Goal: Task Accomplishment & Management: Manage account settings

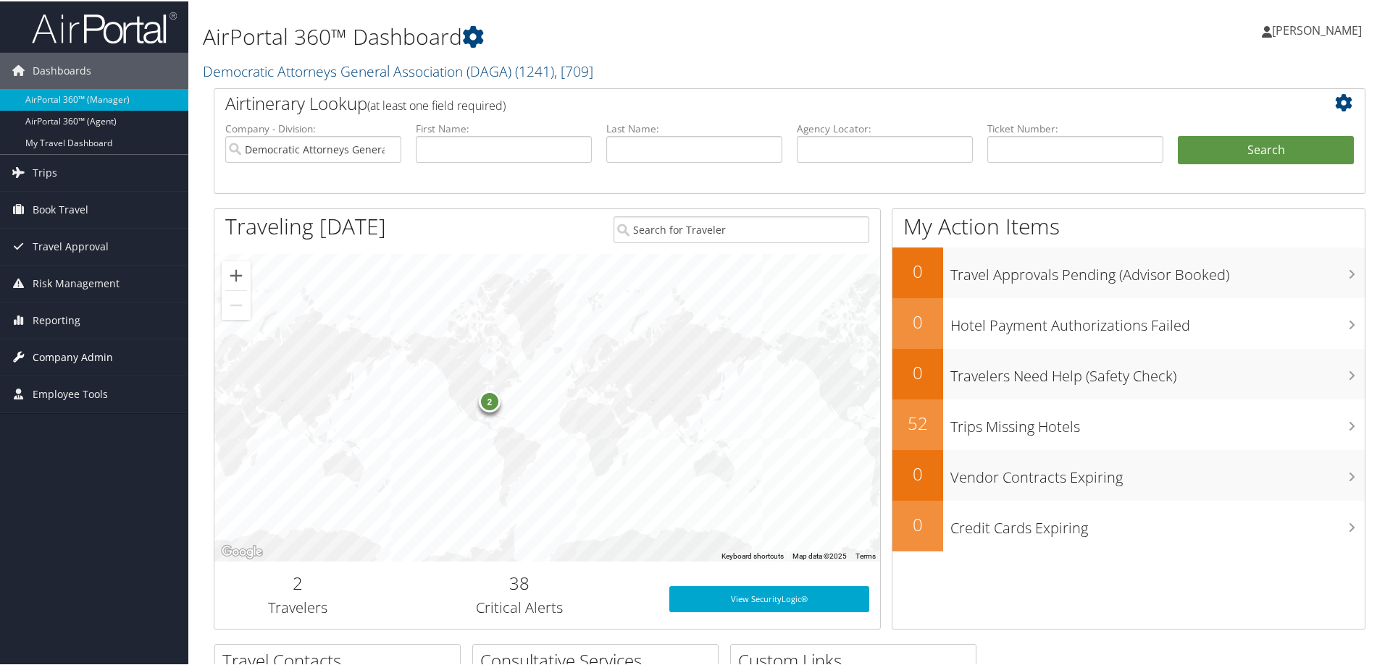
click at [59, 358] on span "Company Admin" at bounding box center [73, 356] width 80 height 36
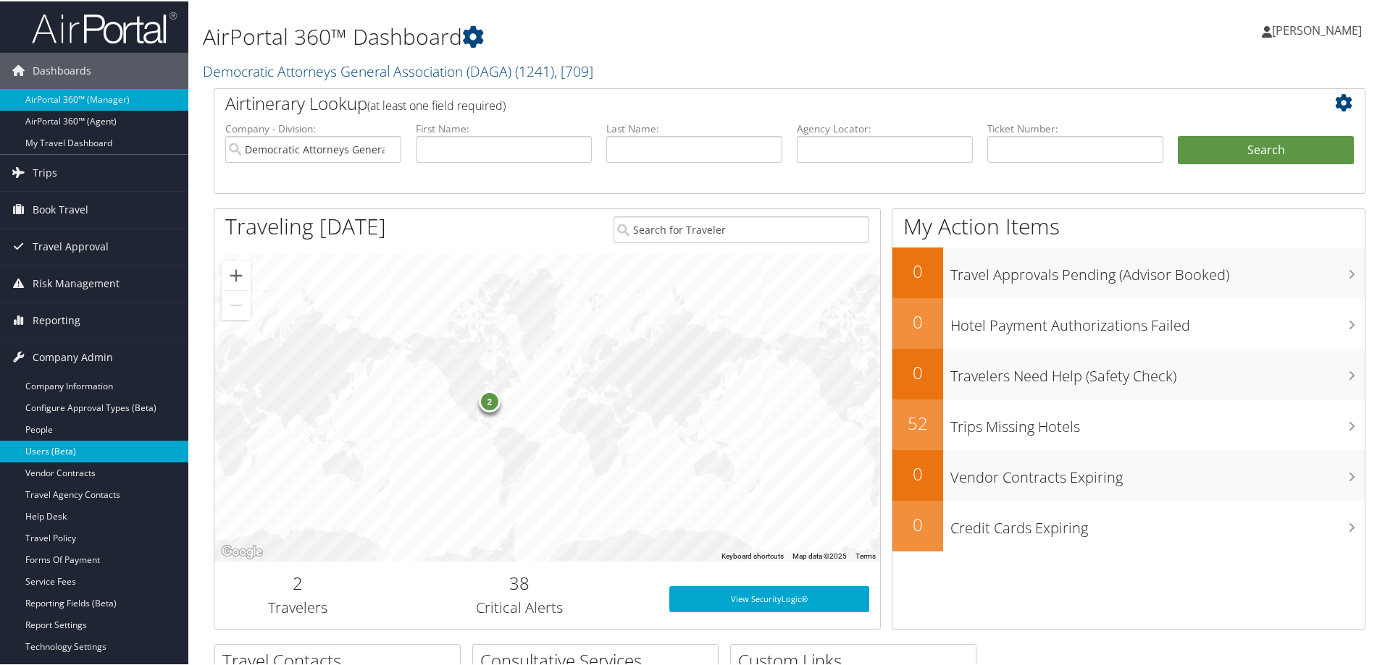
click at [49, 445] on link "Users (Beta)" at bounding box center [94, 451] width 188 height 22
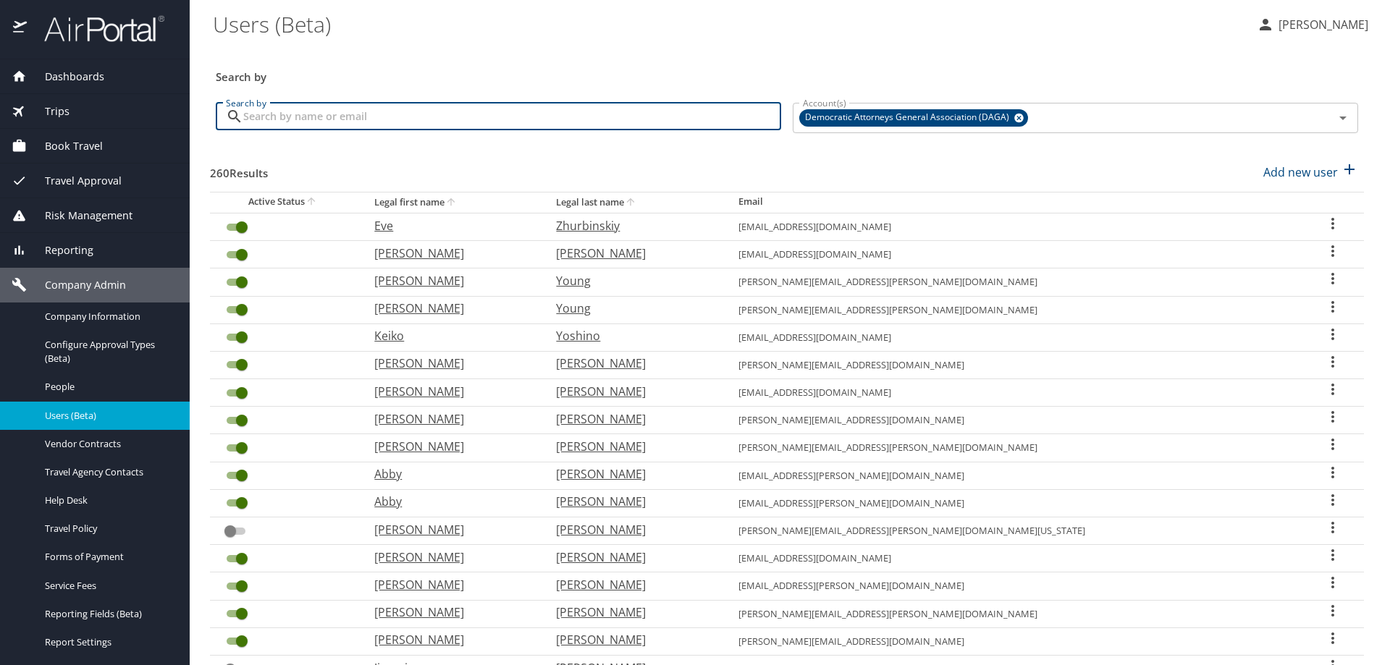
click at [610, 121] on input "Search by" at bounding box center [512, 117] width 538 height 28
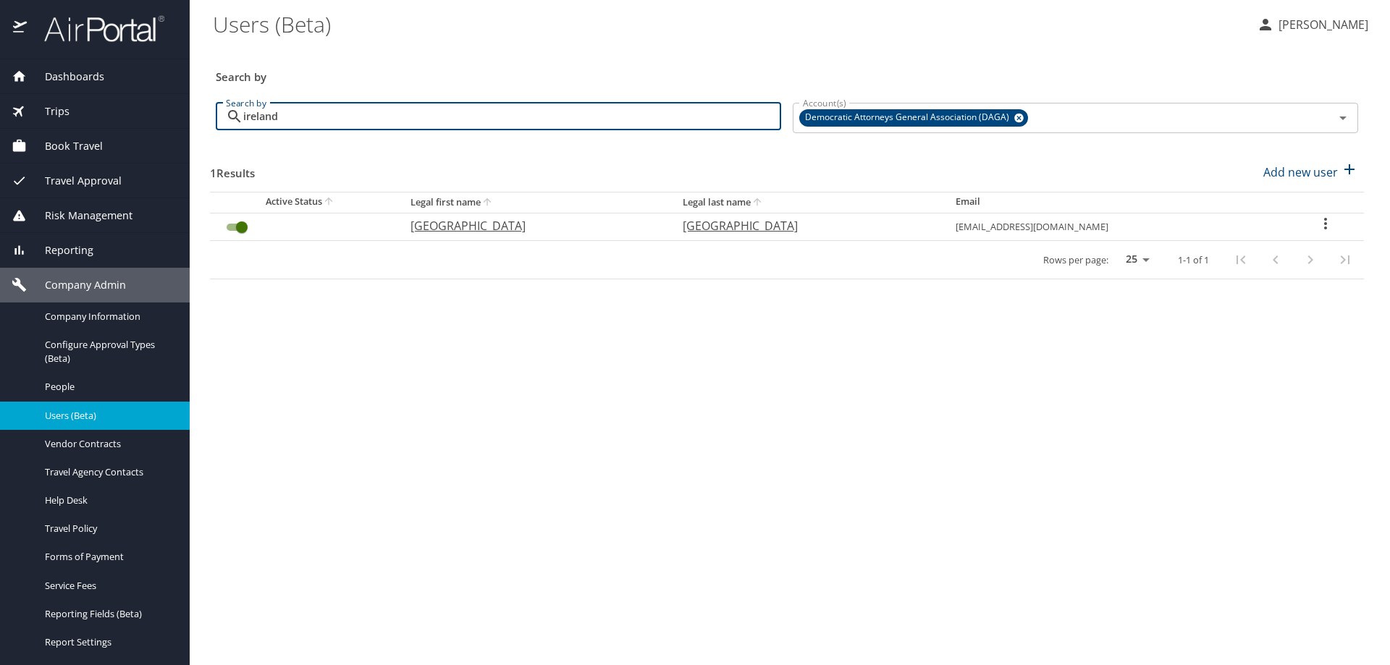
type input "ireland"
click at [1321, 222] on icon "User Search Table" at bounding box center [1325, 223] width 17 height 17
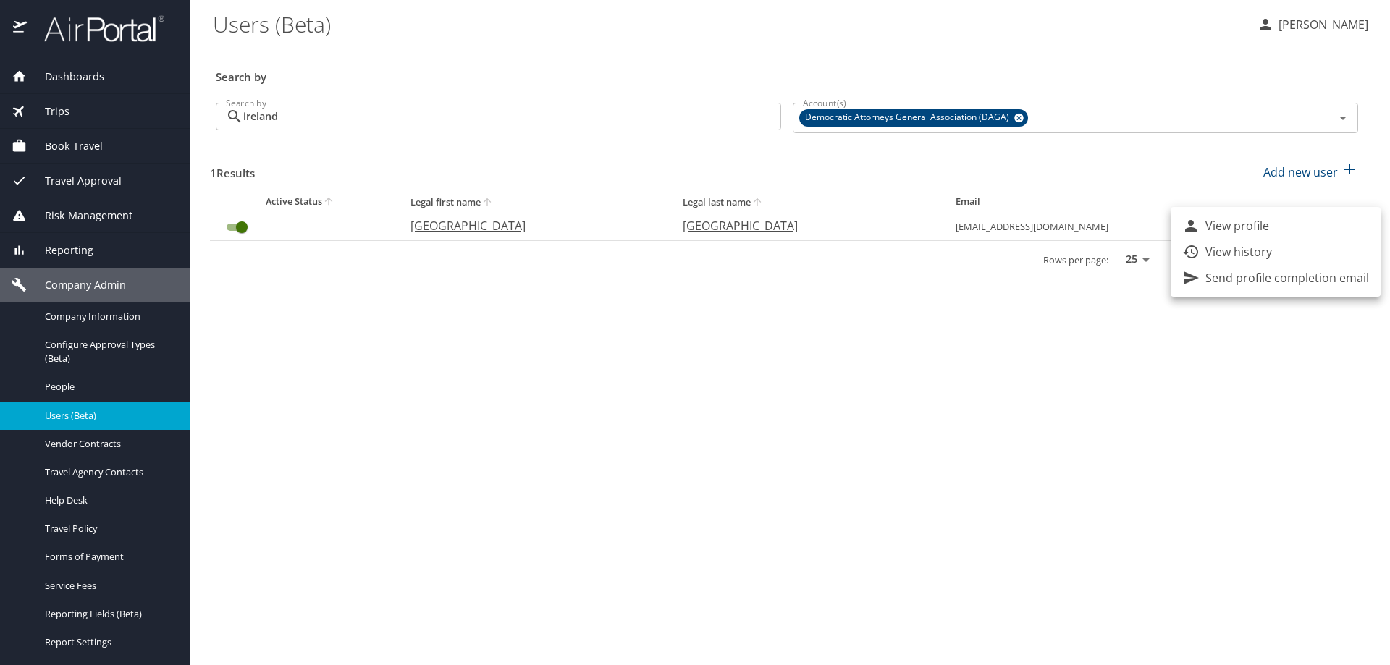
click at [1261, 227] on p "View profile" at bounding box center [1238, 225] width 64 height 17
select select "US"
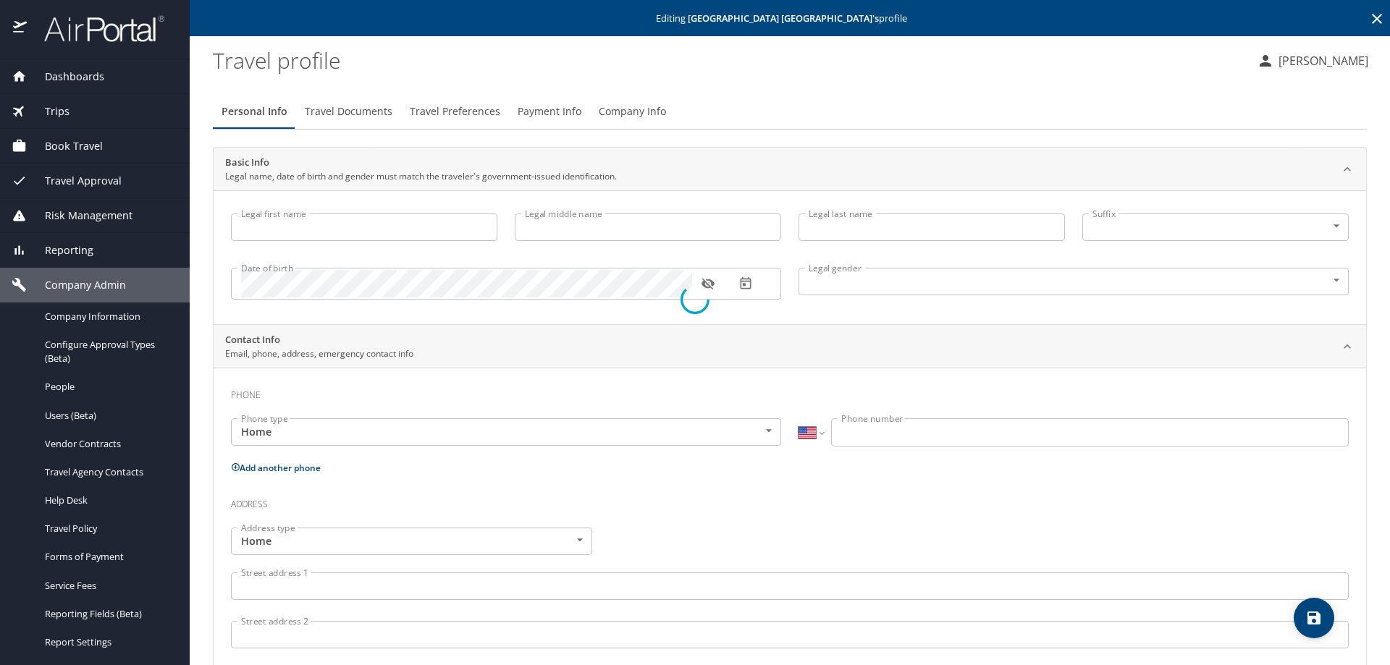
type input "Kiel"
type input "Ireland"
type input "Male"
select select "US"
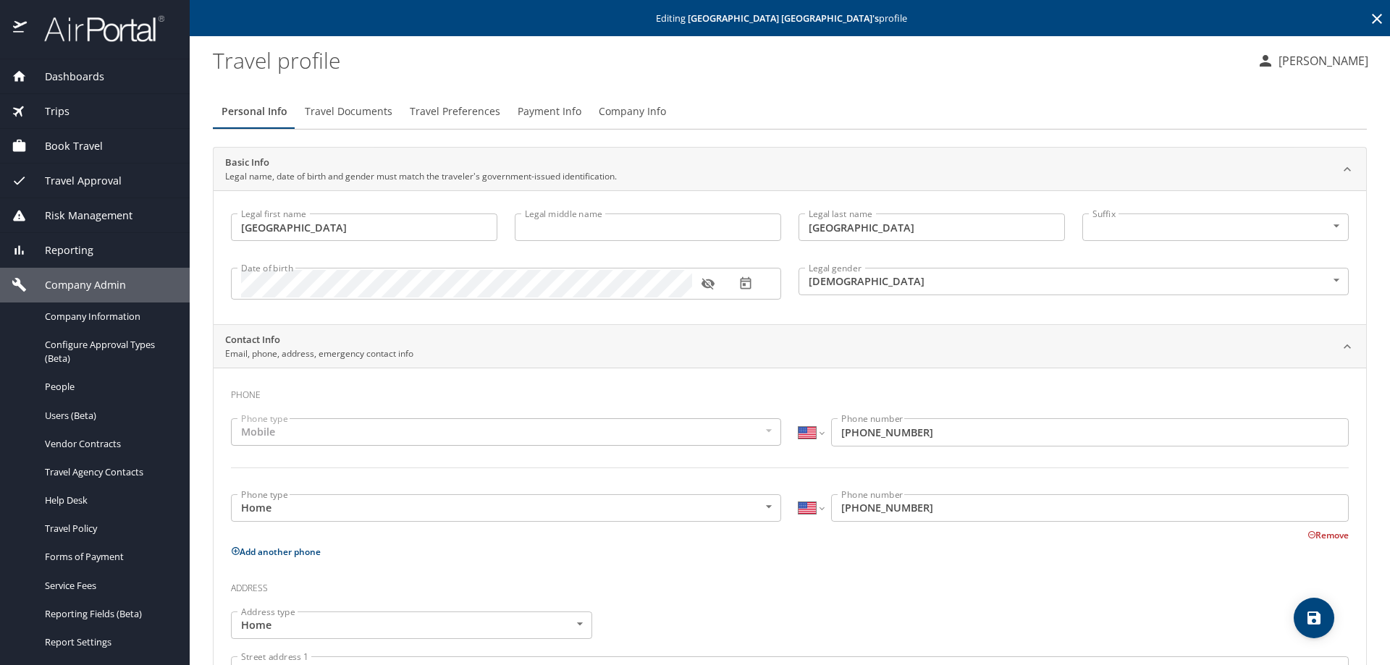
click at [578, 229] on input "Legal middle name" at bounding box center [648, 228] width 266 height 28
paste input "Brunetti"
type input "Brunetti"
click at [1322, 615] on icon "save" at bounding box center [1314, 618] width 17 height 17
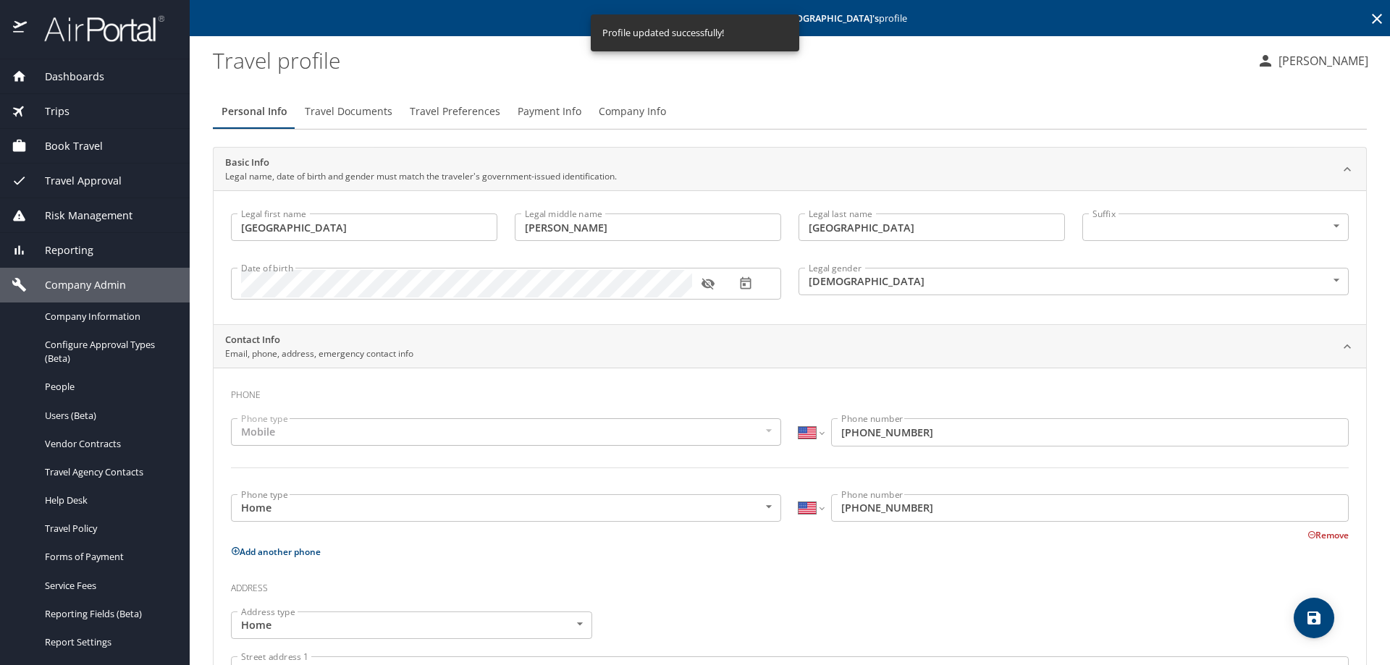
select select "US"
click at [65, 413] on span "Users (Beta)" at bounding box center [108, 416] width 127 height 14
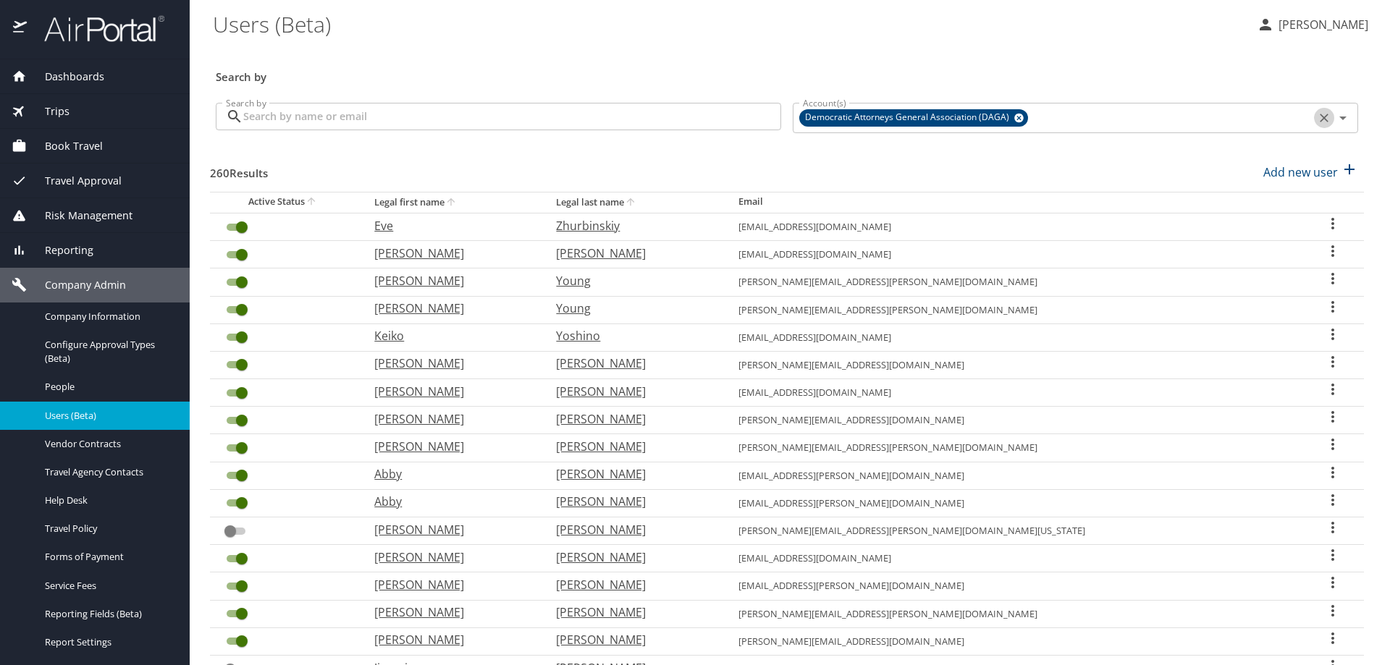
click at [1320, 117] on icon "Clear" at bounding box center [1324, 118] width 9 height 9
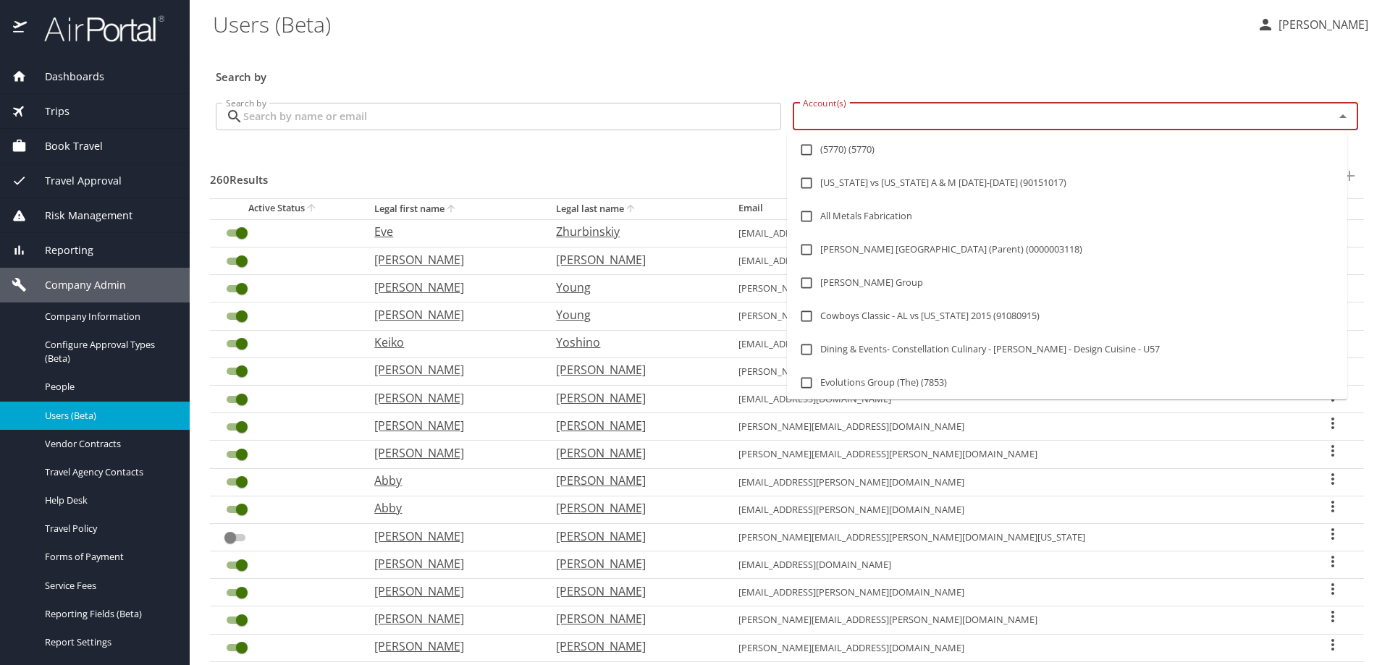
click at [1223, 118] on input "Account(s)" at bounding box center [1054, 116] width 514 height 19
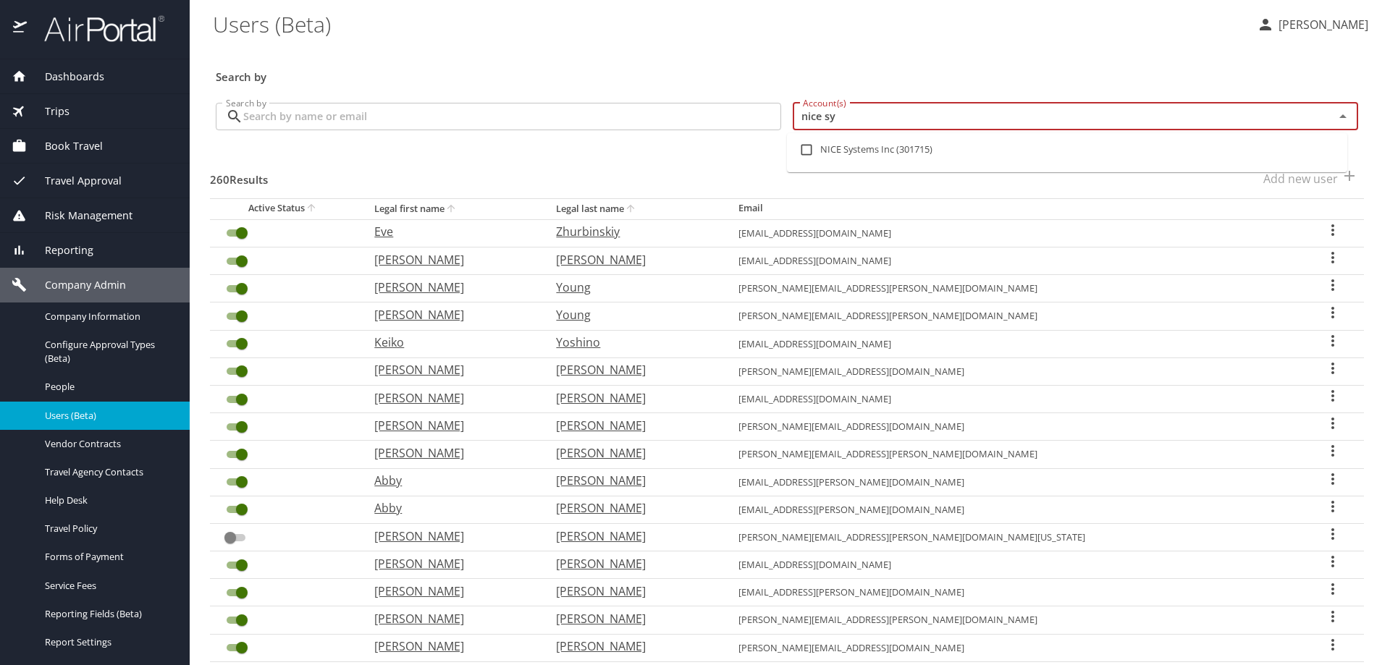
type input "nice sys"
click at [915, 153] on li "NICE Systems Inc (301715)" at bounding box center [1067, 149] width 560 height 33
checkbox input "true"
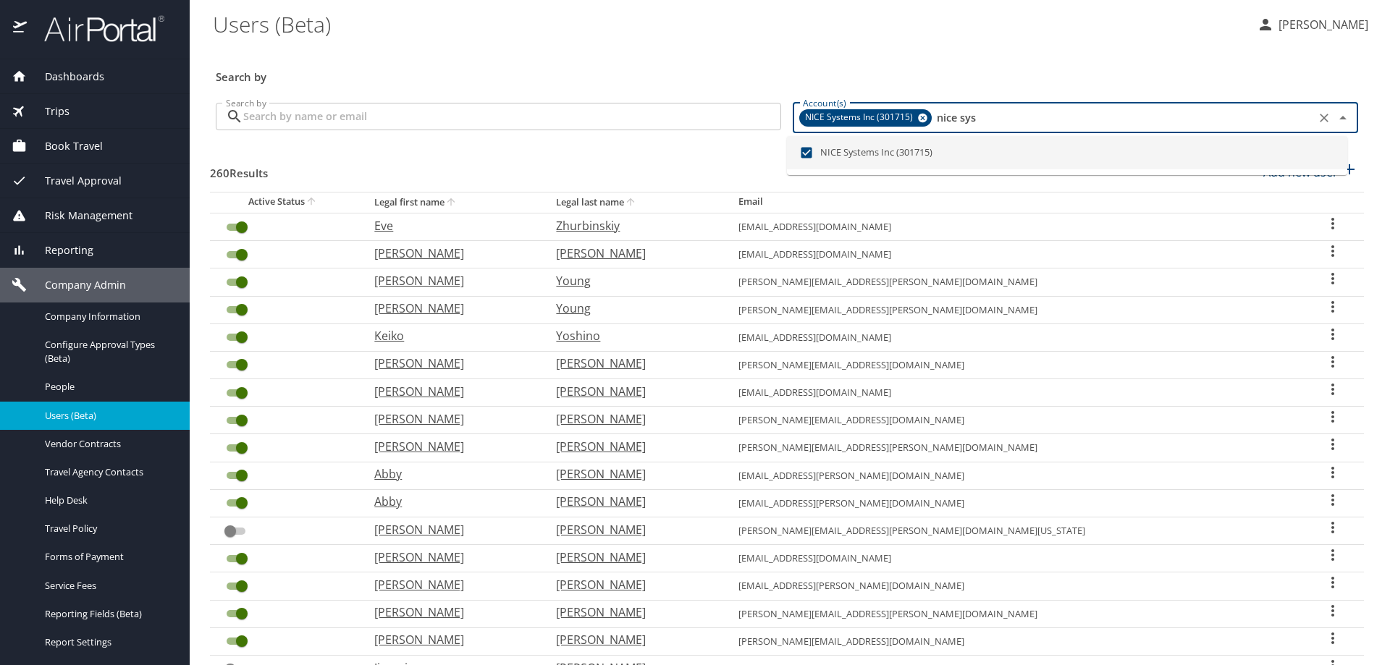
type input "nice sys"
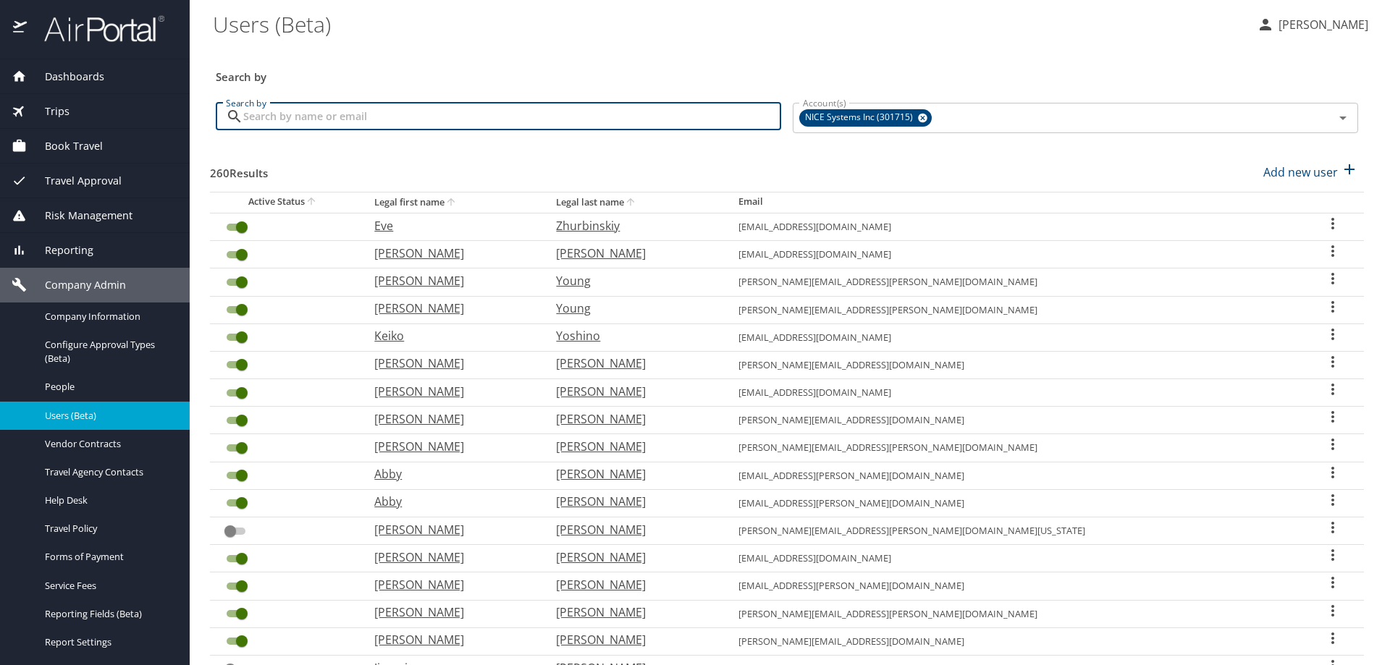
click at [398, 125] on input "Search by" at bounding box center [512, 117] width 538 height 28
checkbox input "false"
checkbox input "true"
checkbox input "false"
checkbox input "true"
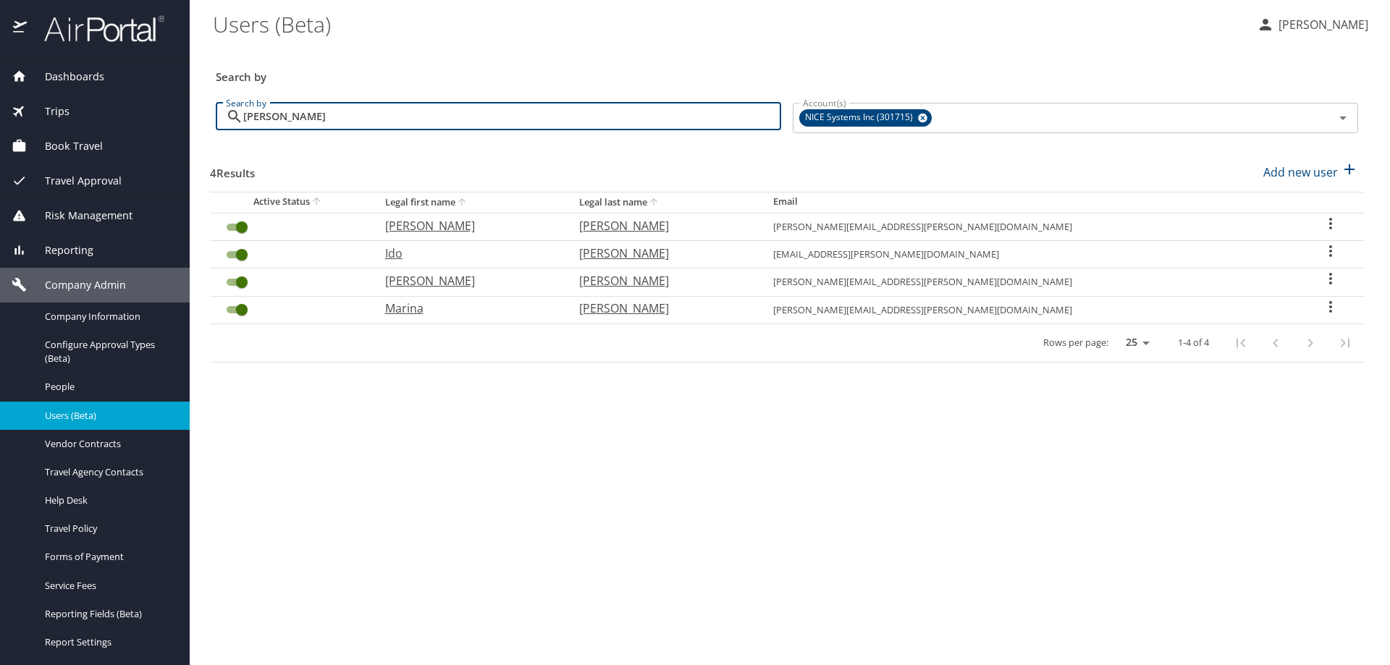
type input "berger"
click at [1330, 251] on icon "User Search Table" at bounding box center [1331, 251] width 3 height 12
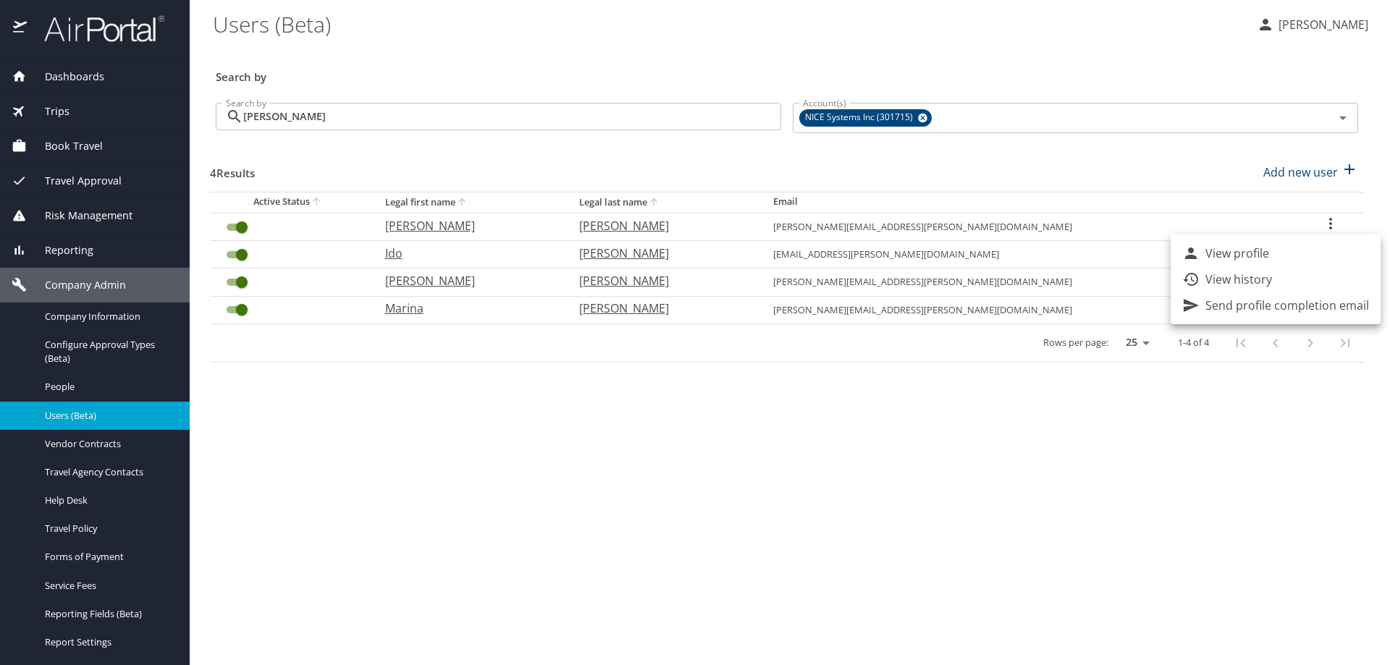
click at [1222, 256] on p "View profile" at bounding box center [1238, 253] width 64 height 17
select select "US"
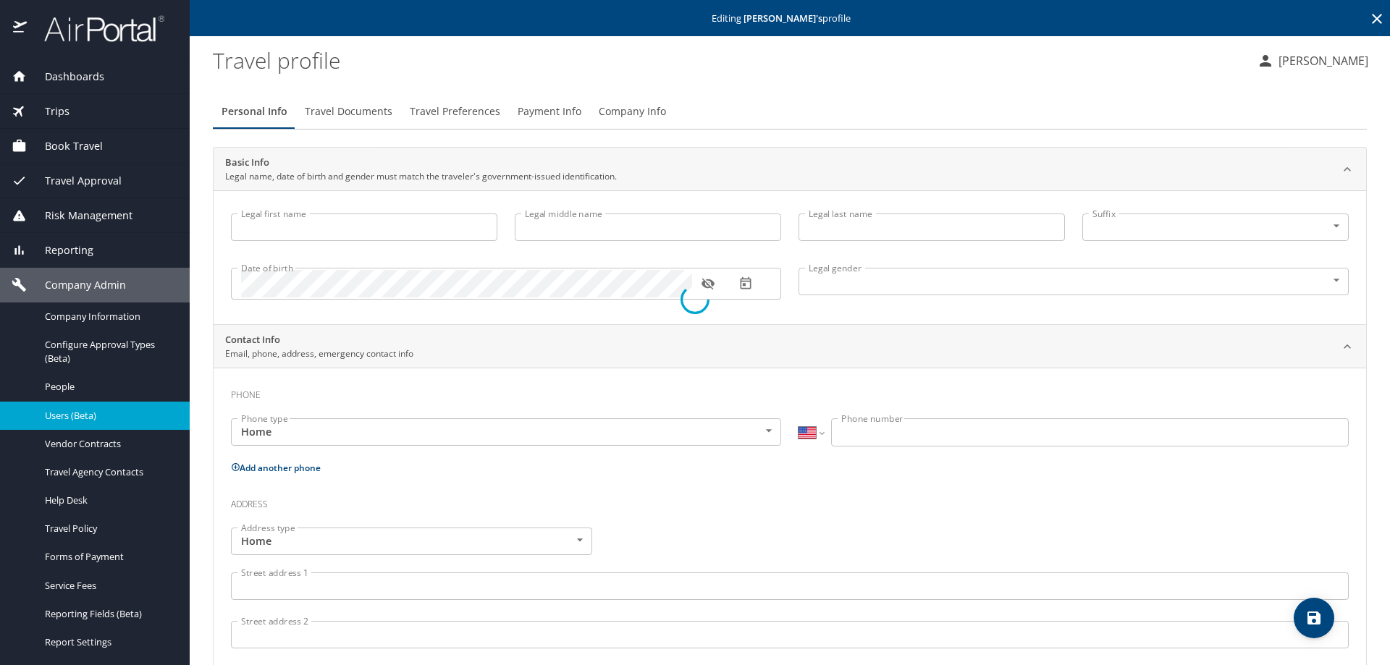
type input "Ido"
type input "Berger"
type input "Male"
select select "US"
click at [429, 108] on span "Travel Preferences" at bounding box center [455, 112] width 91 height 18
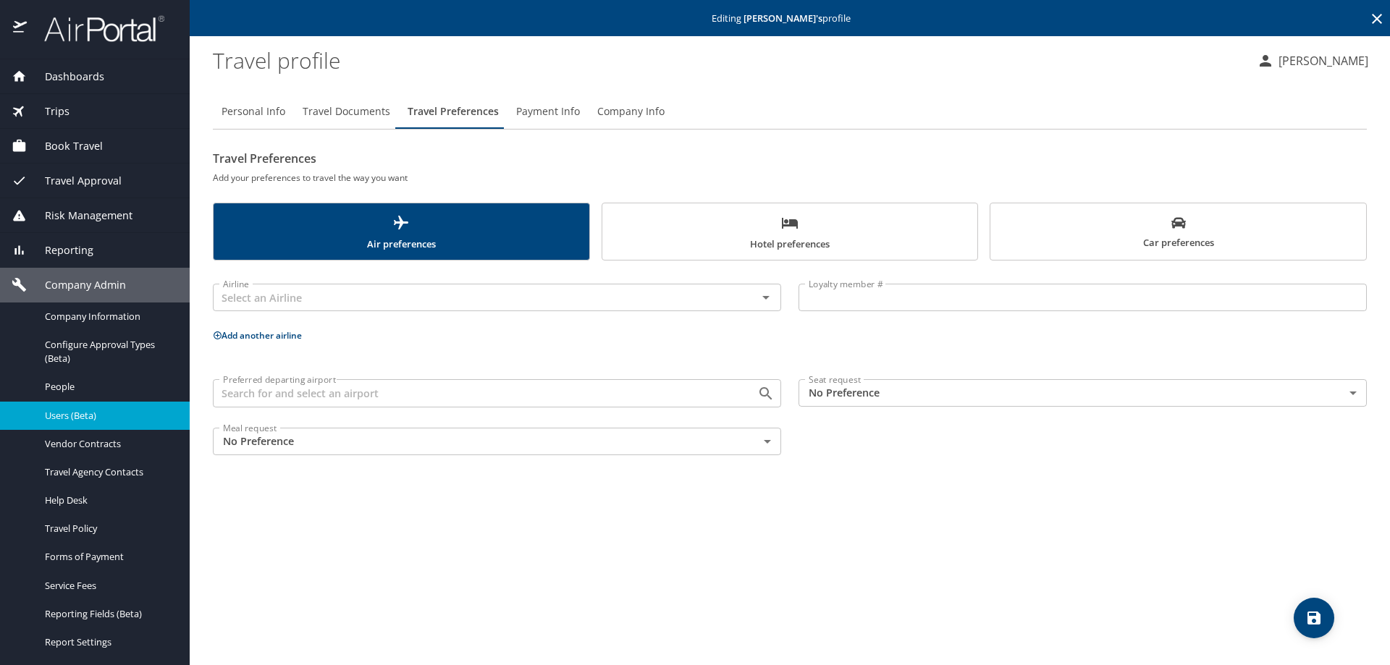
click at [833, 231] on span "Hotel preferences" at bounding box center [790, 233] width 358 height 38
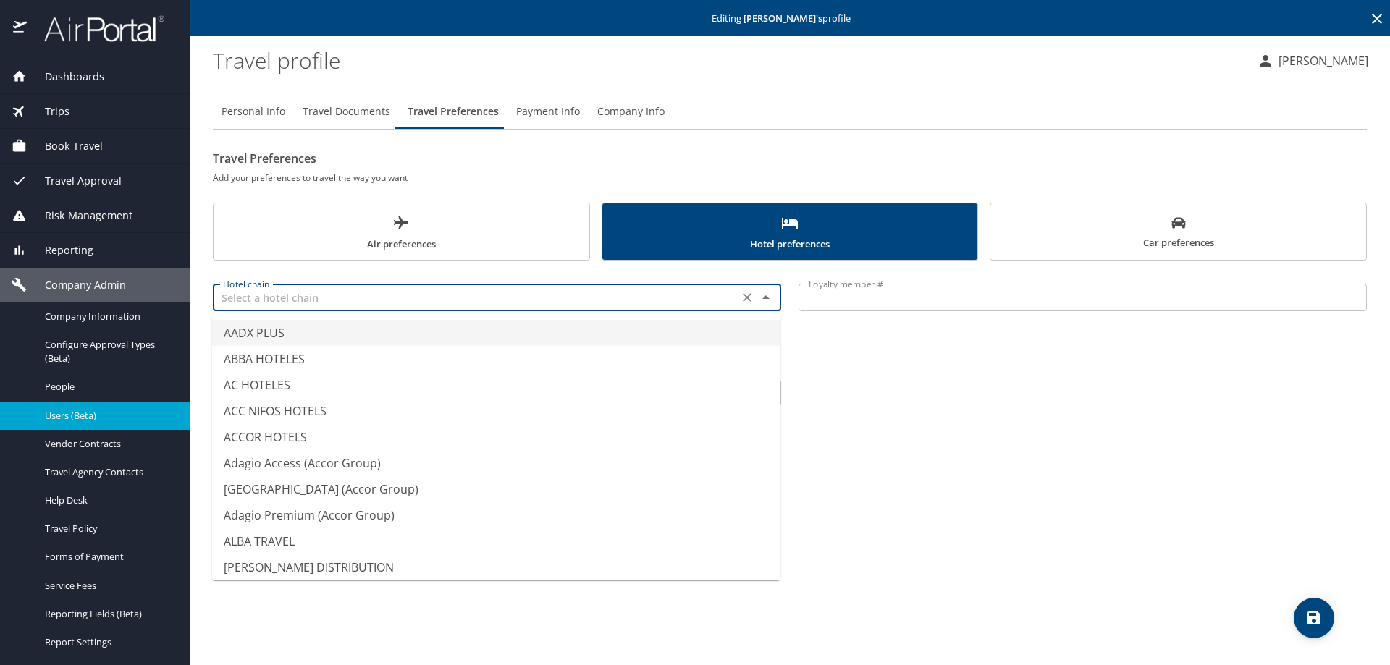
click at [675, 302] on input "text" at bounding box center [475, 297] width 517 height 19
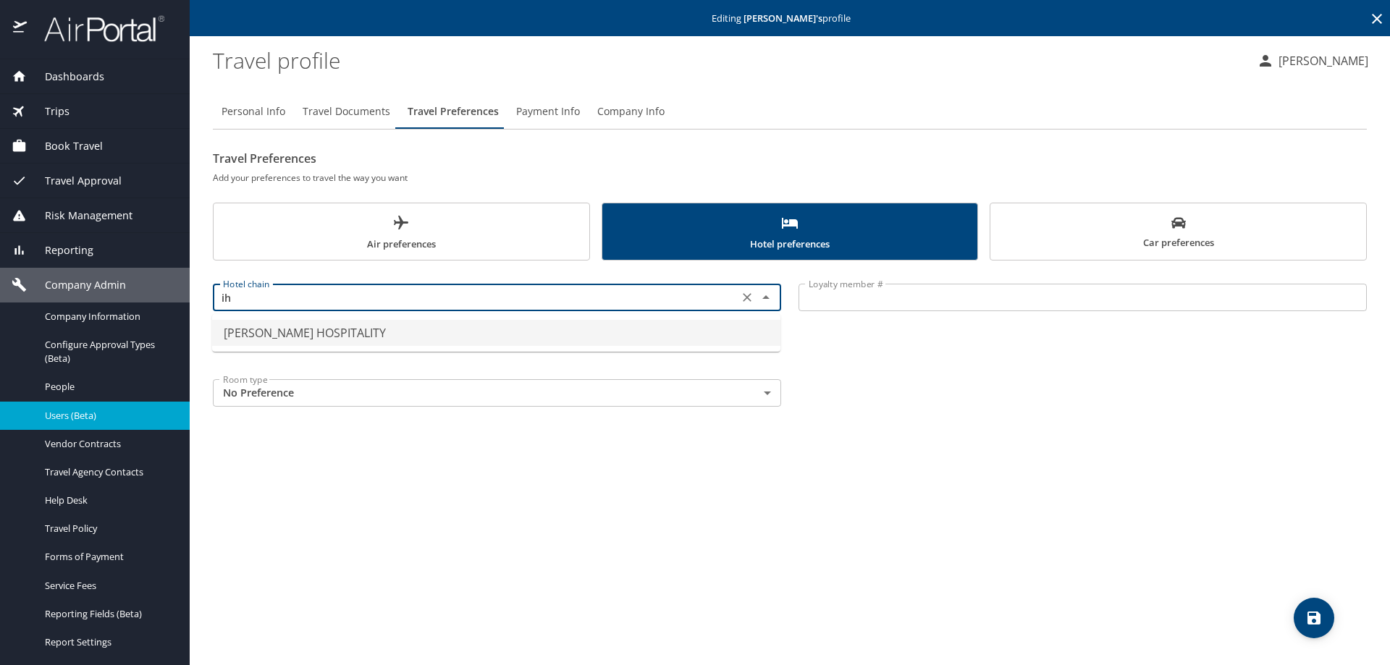
type input "i"
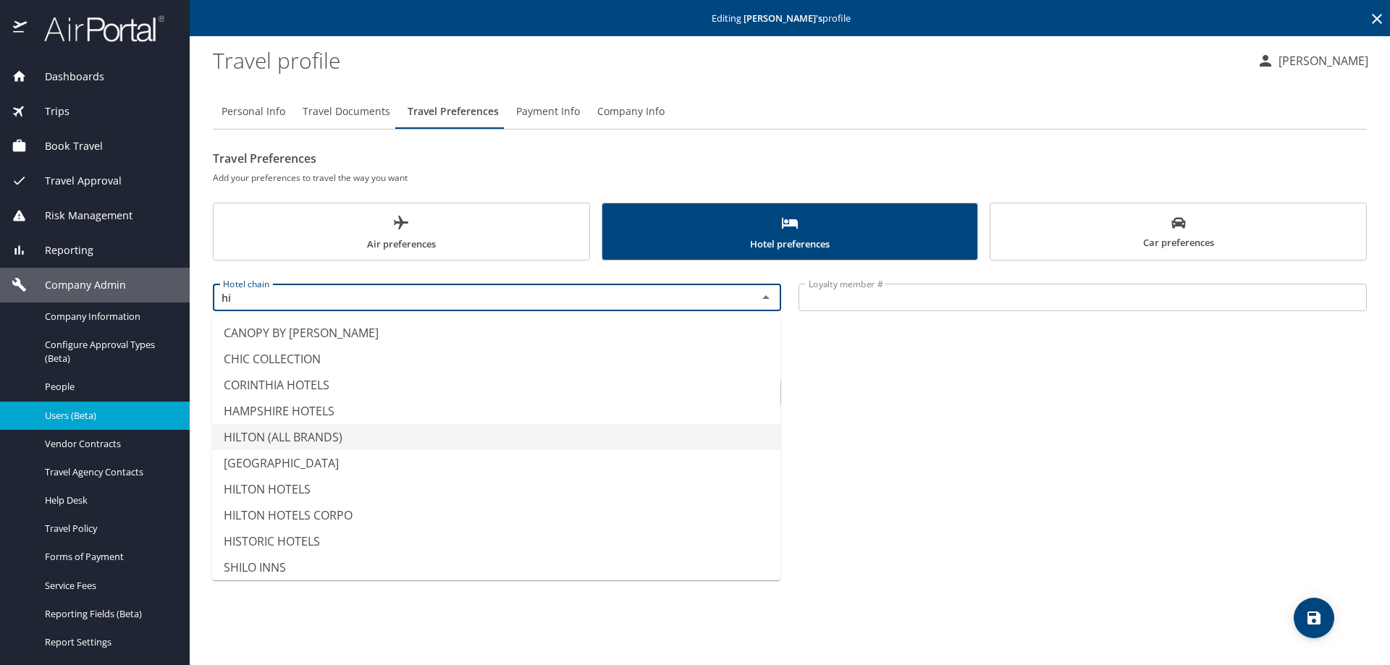
type input "h"
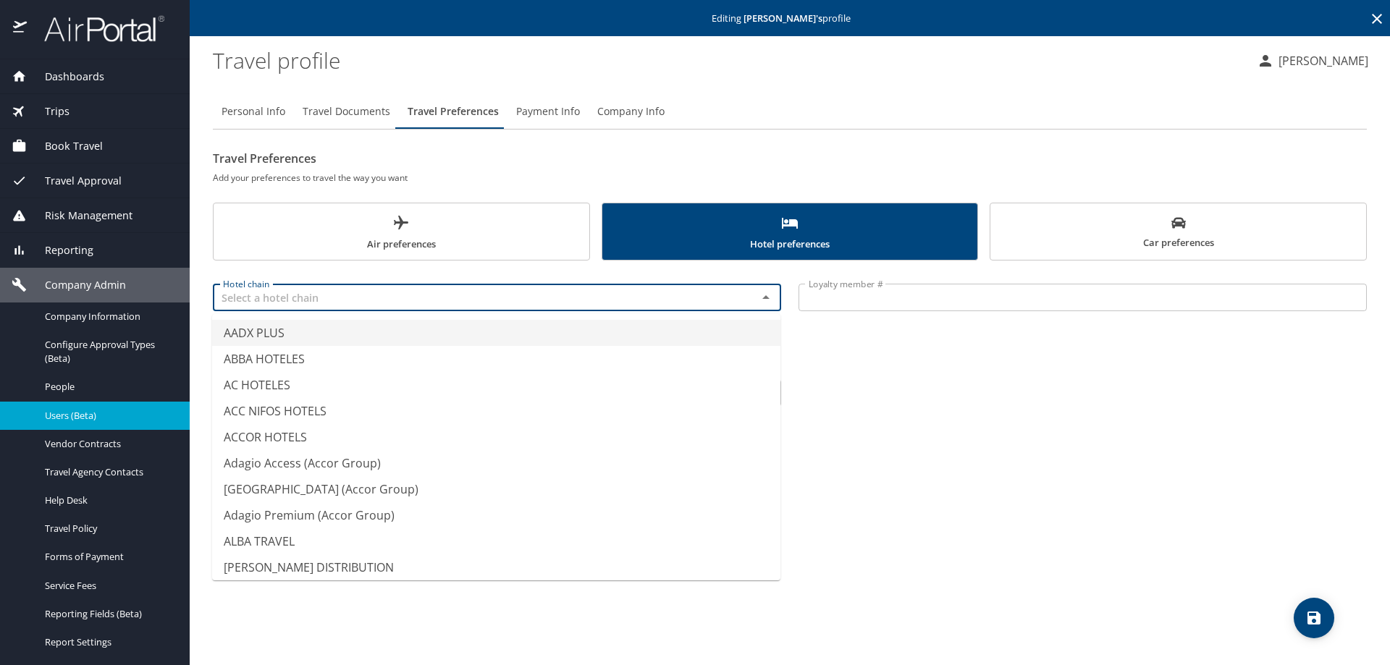
type input "o"
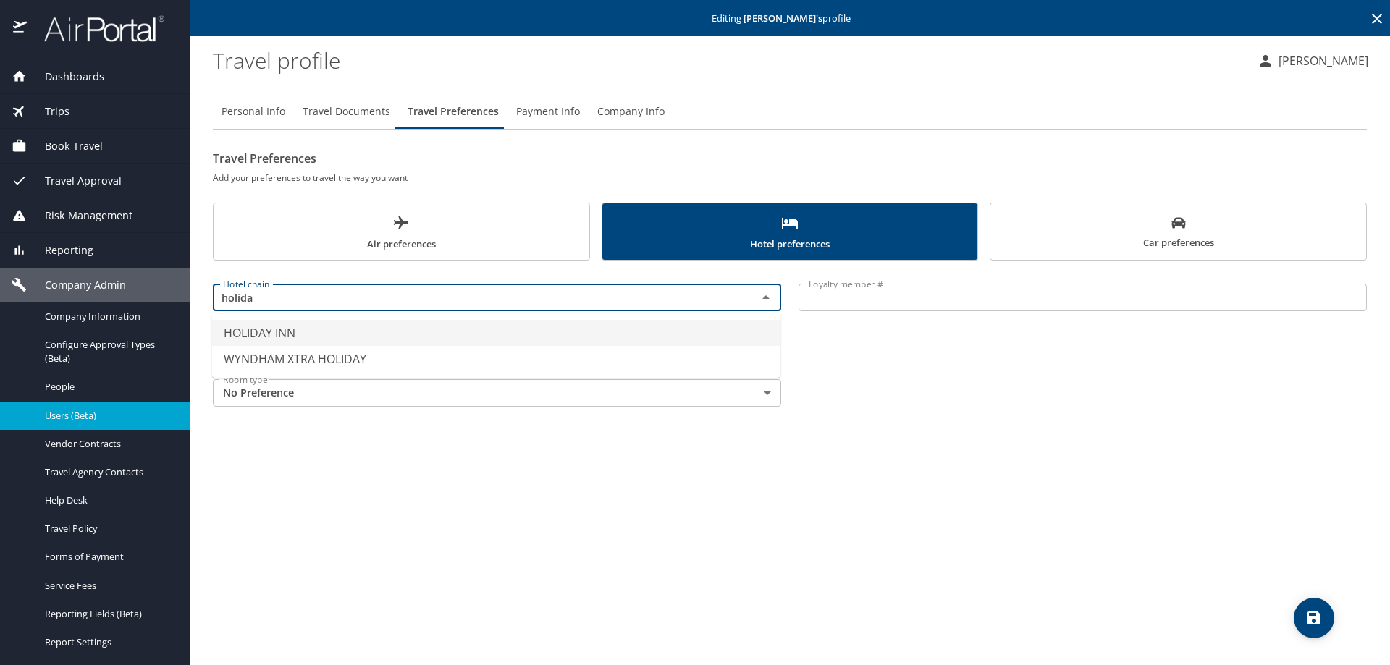
click at [256, 329] on li "HOLIDAY INN" at bounding box center [496, 333] width 568 height 26
type input "HOLIDAY INN"
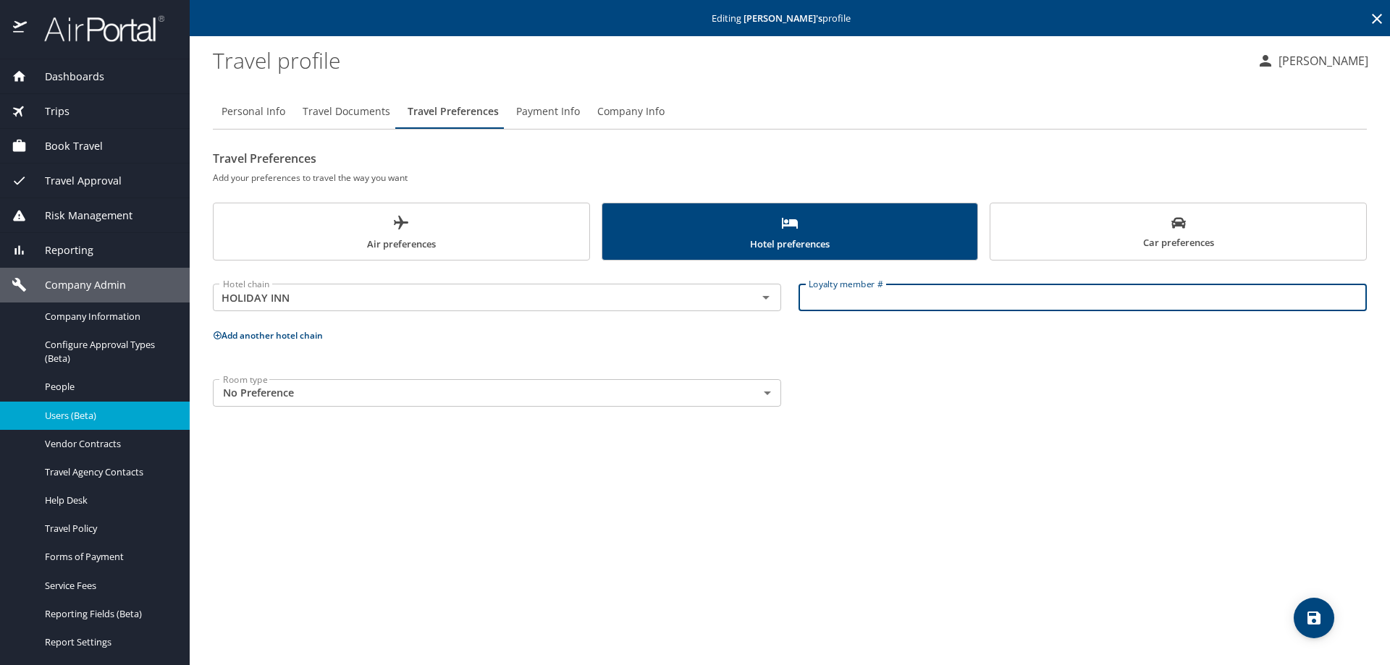
click at [836, 297] on input "Loyalty member #" at bounding box center [1083, 298] width 568 height 28
paste input "362888976"
type input "362888976"
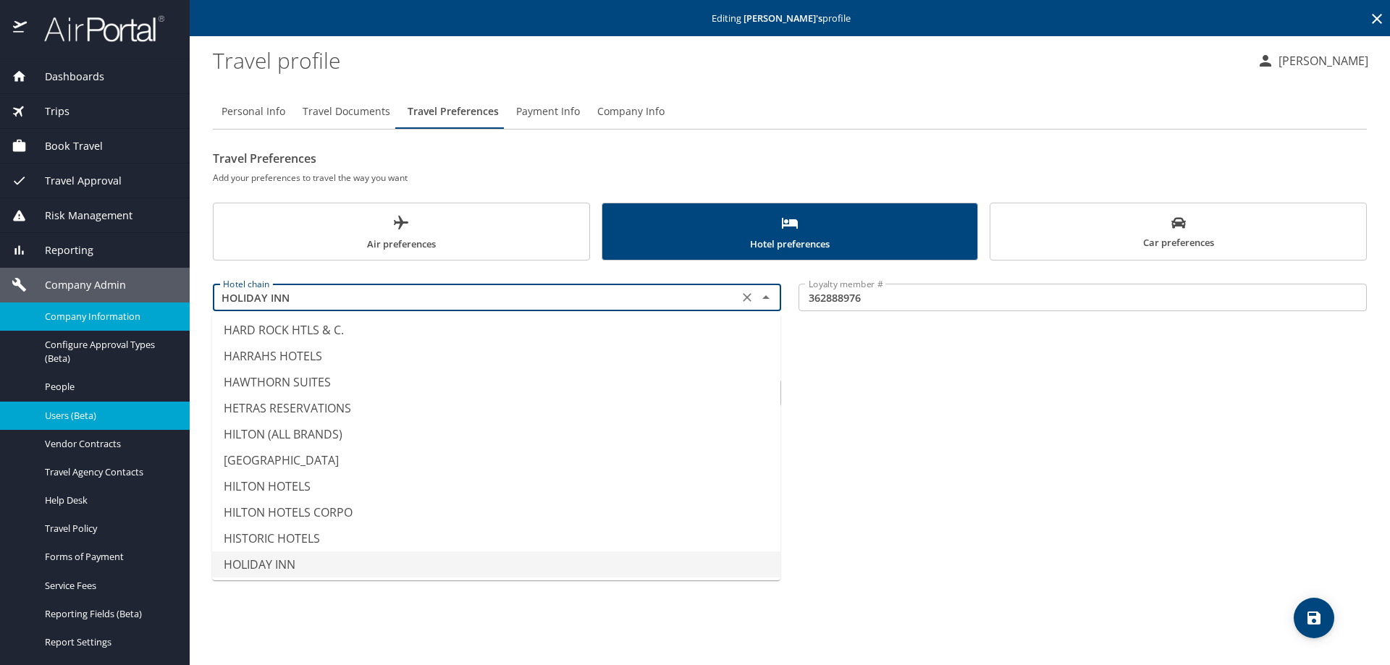
drag, startPoint x: 368, startPoint y: 305, endPoint x: 24, endPoint y: 306, distance: 344.0
click at [43, 301] on div "Dashboards AirPortal 360™ Manager AirPortal 360™ Agent My Travel Dashboard Trip…" at bounding box center [695, 332] width 1390 height 665
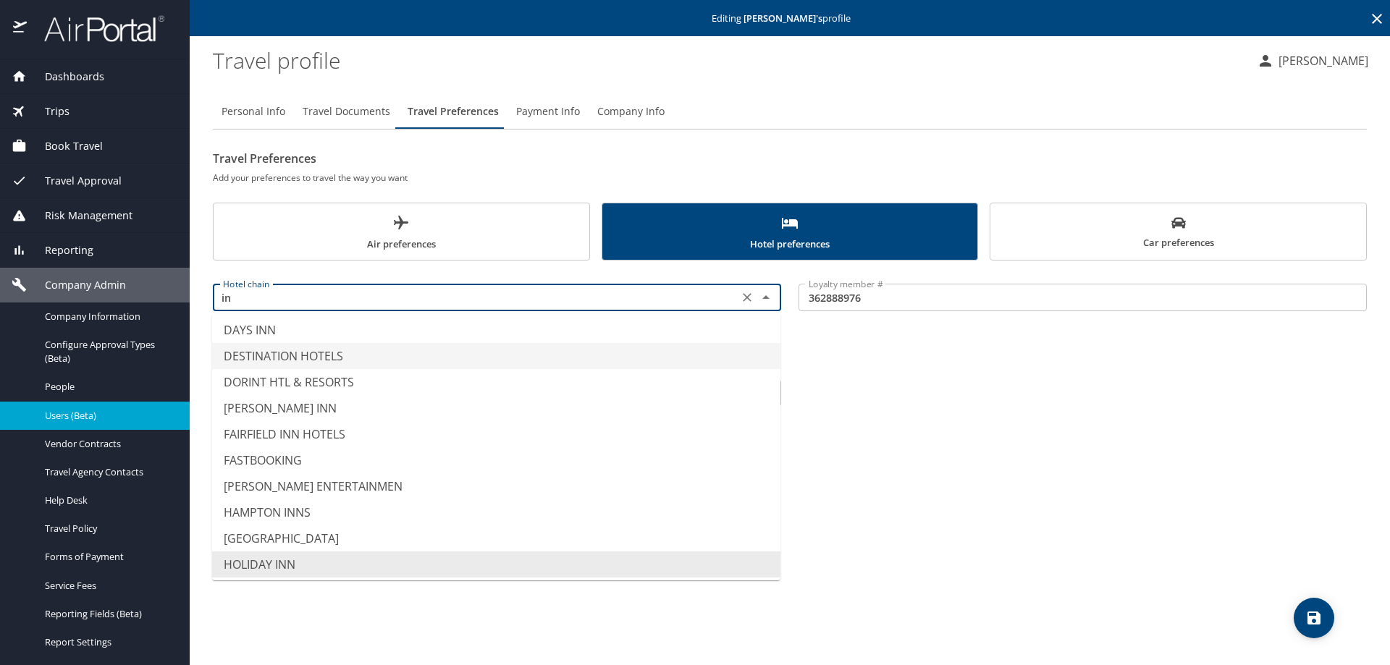
type input "i"
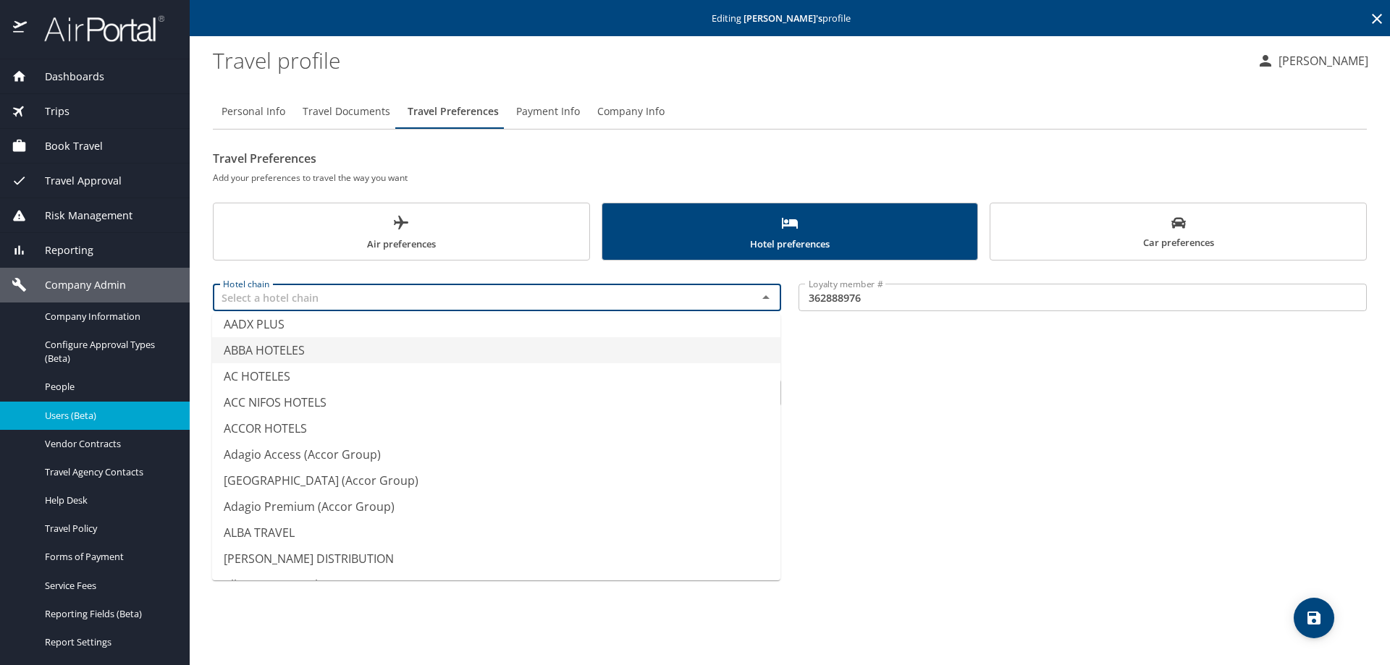
type input "I"
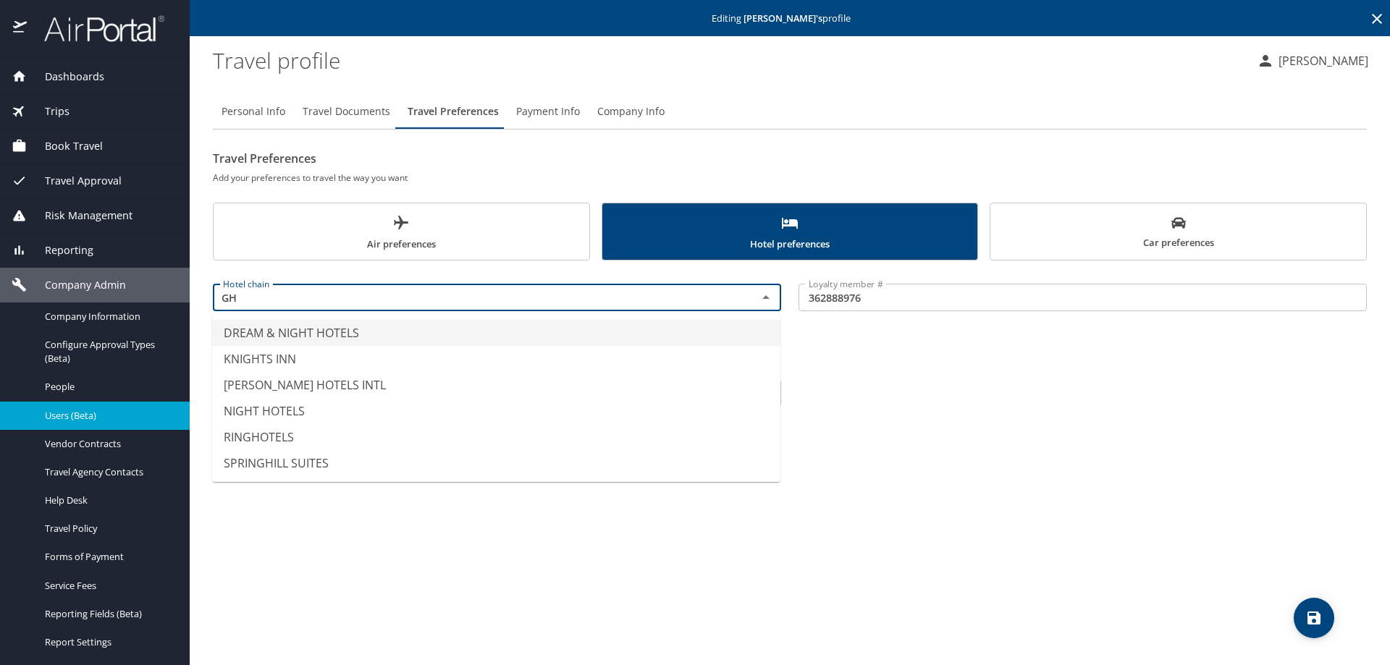
type input "G"
click at [278, 332] on li "HOLIDAY INN" at bounding box center [496, 333] width 568 height 26
type input "HOLIDAY INN"
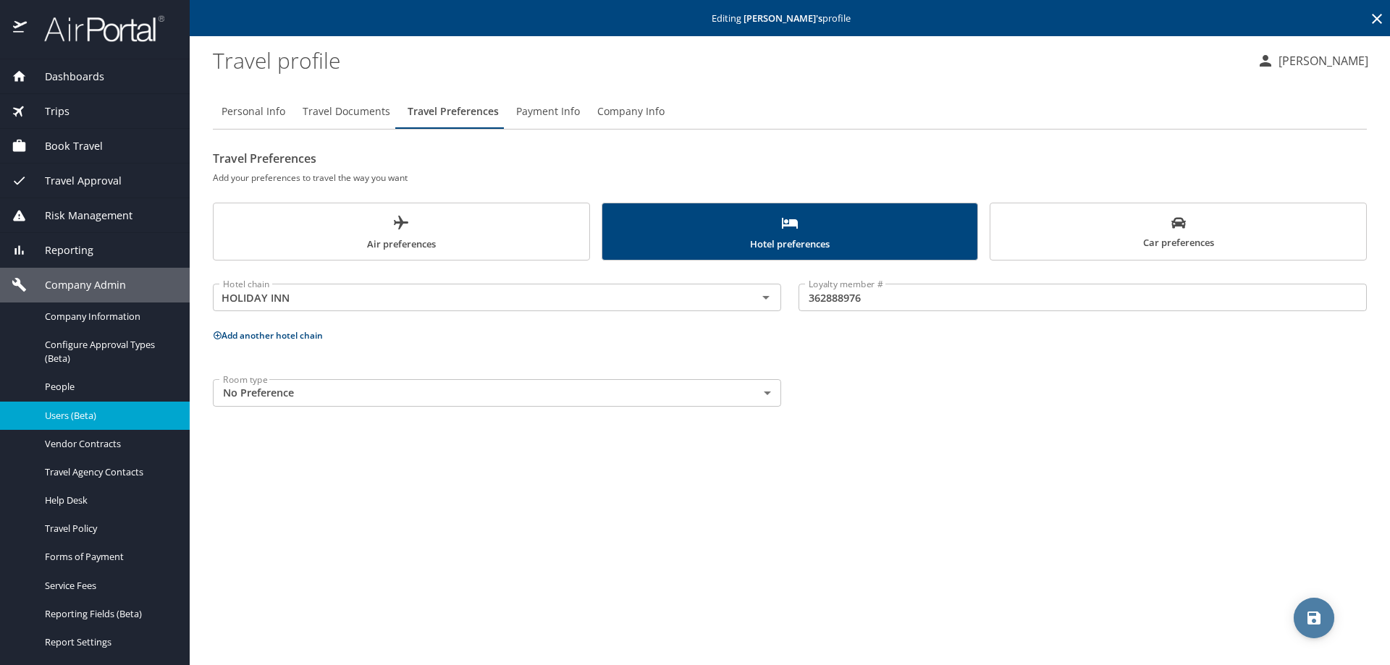
click at [1316, 608] on button "save" at bounding box center [1314, 618] width 41 height 41
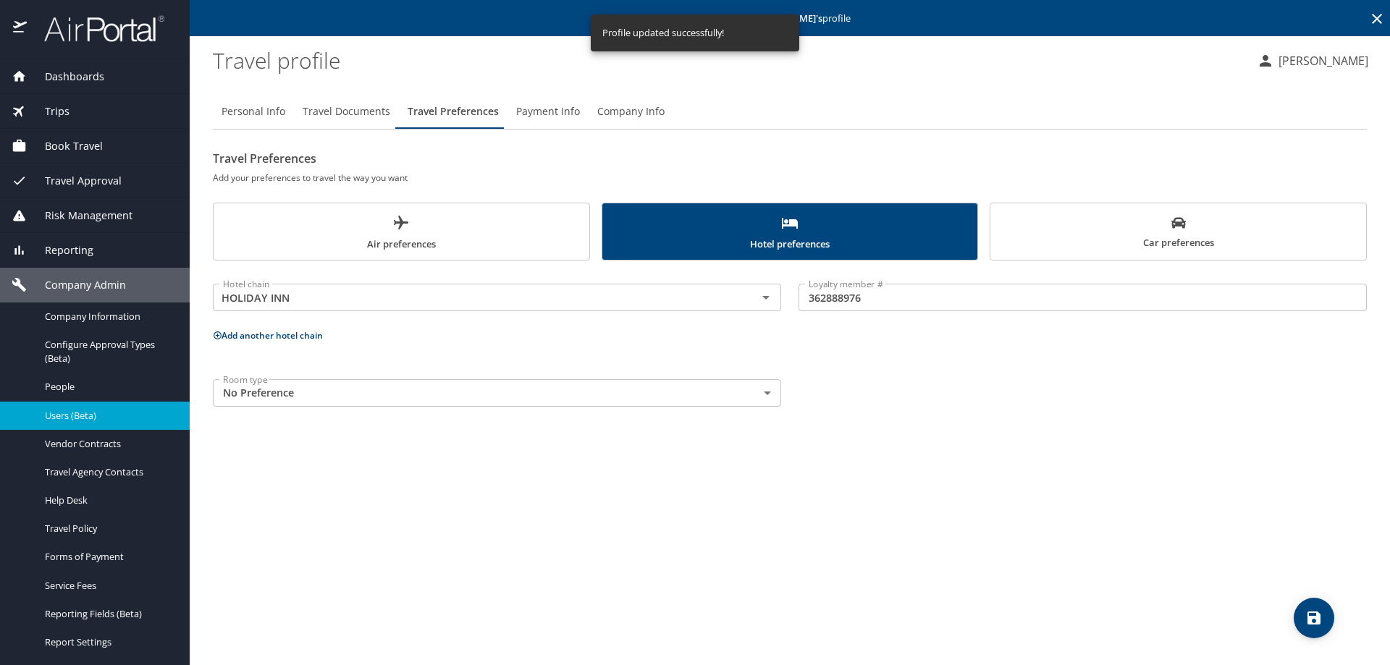
click at [329, 240] on span "Air preferences" at bounding box center [401, 233] width 358 height 38
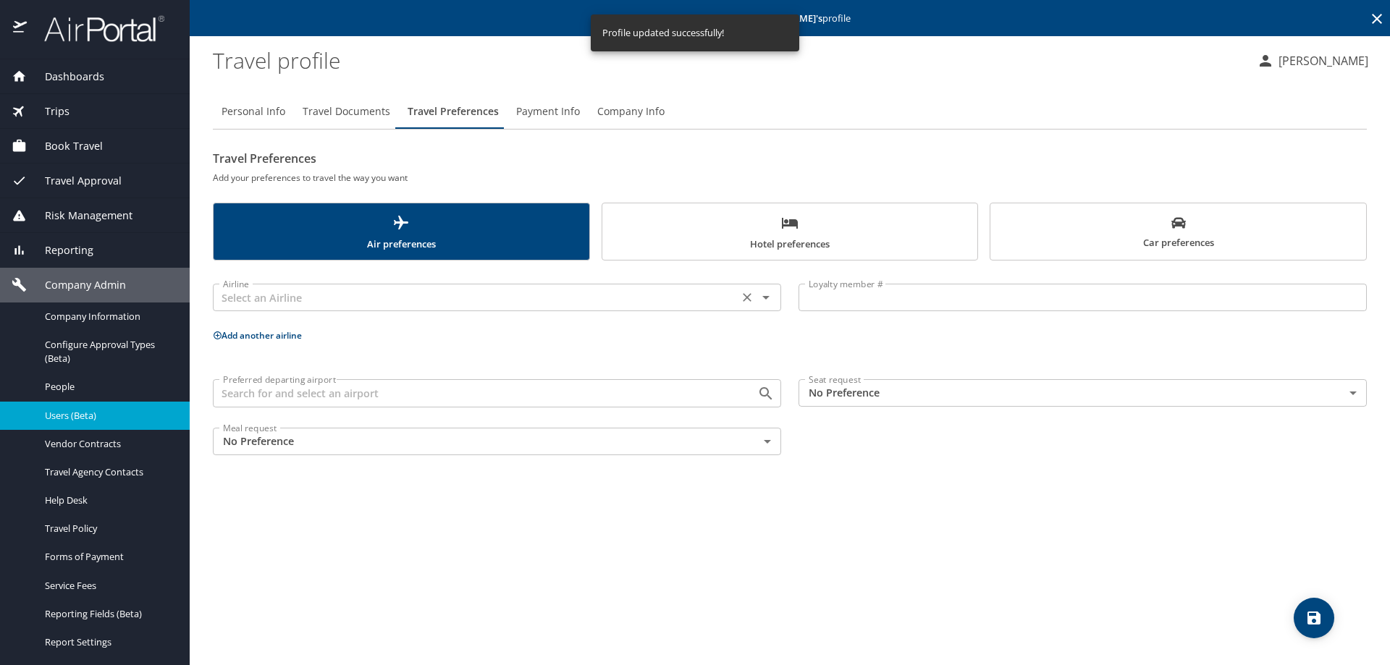
click at [372, 306] on input "text" at bounding box center [475, 297] width 517 height 19
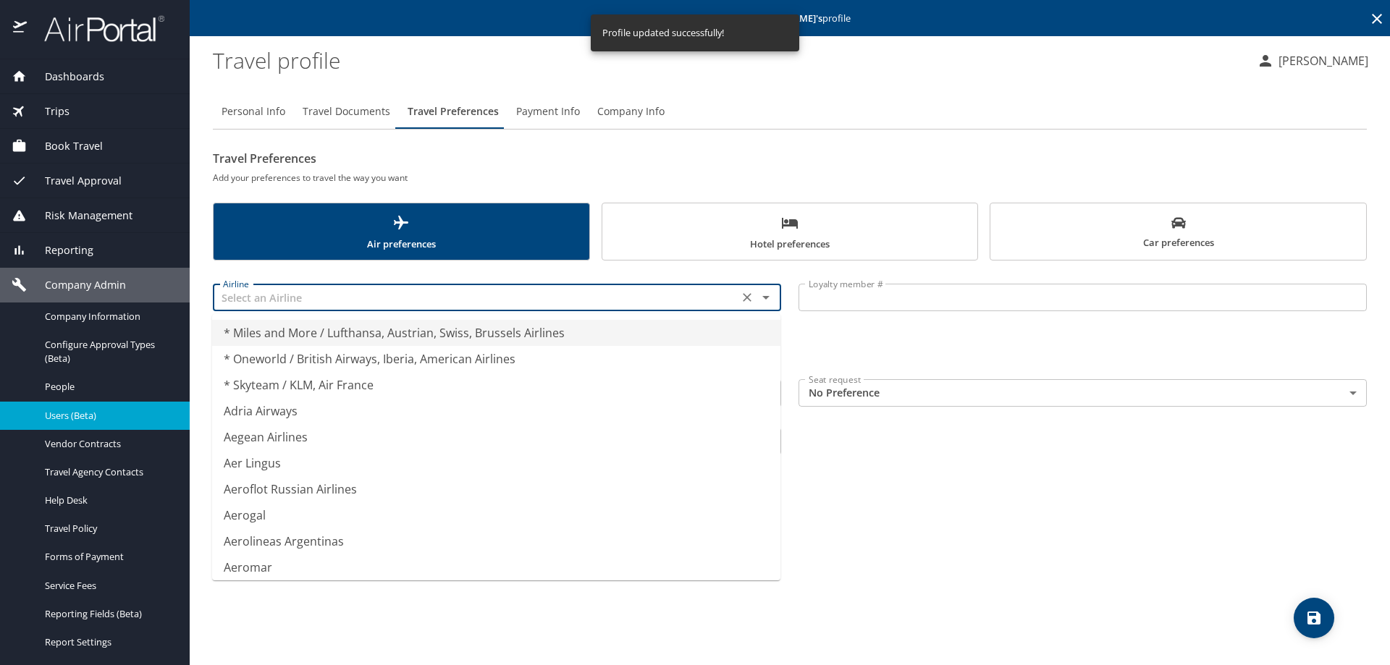
type input "a"
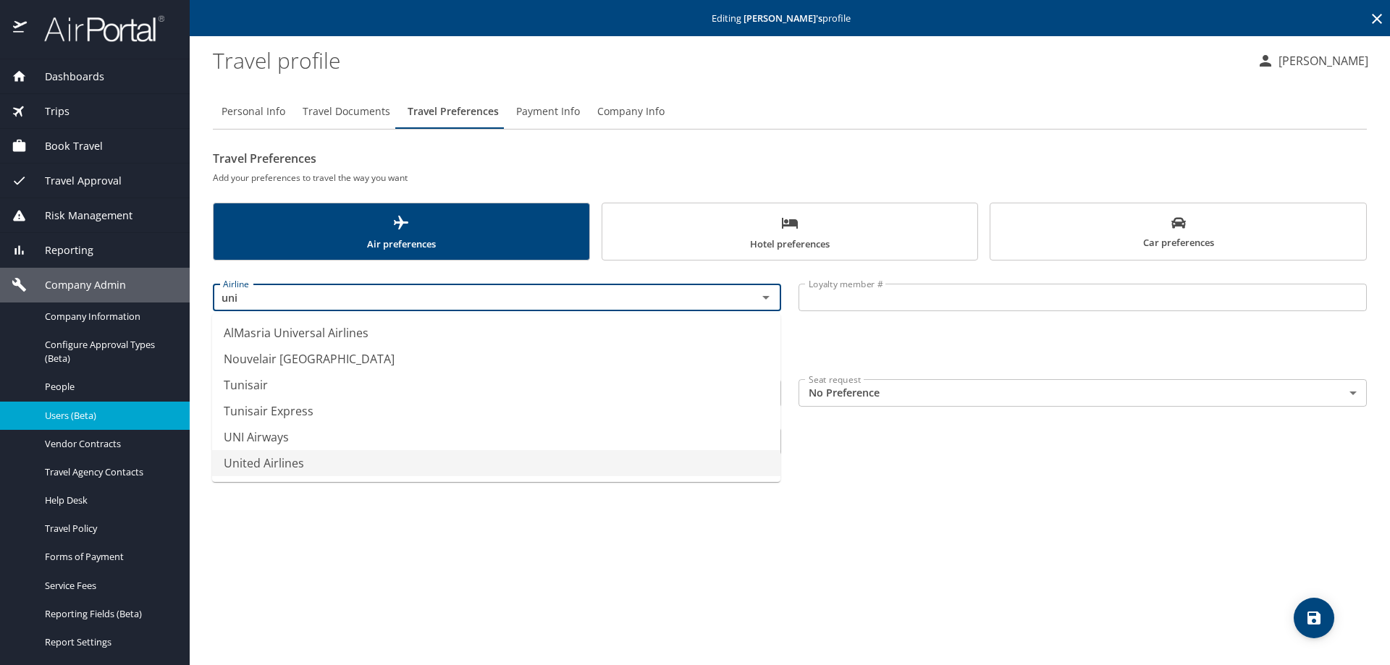
click at [249, 459] on li "United Airlines" at bounding box center [496, 463] width 568 height 26
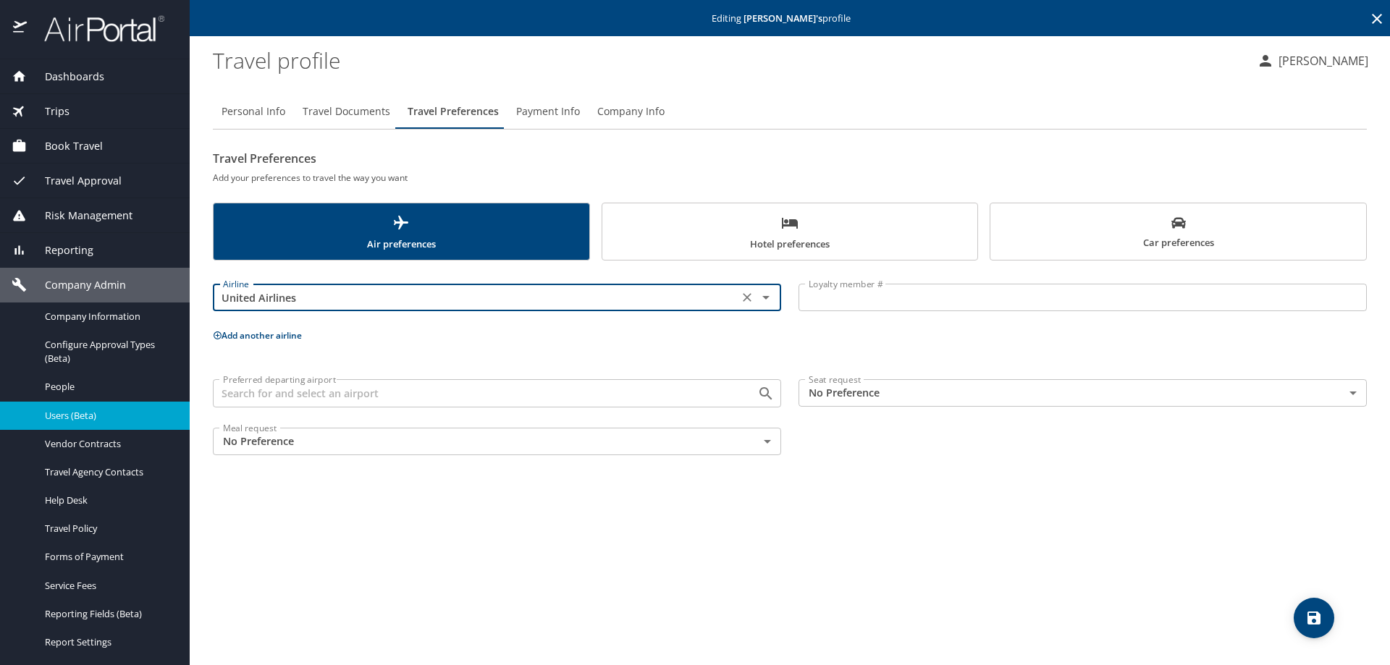
type input "United Airlines"
click at [836, 299] on input "Loyalty member #" at bounding box center [1083, 298] width 568 height 28
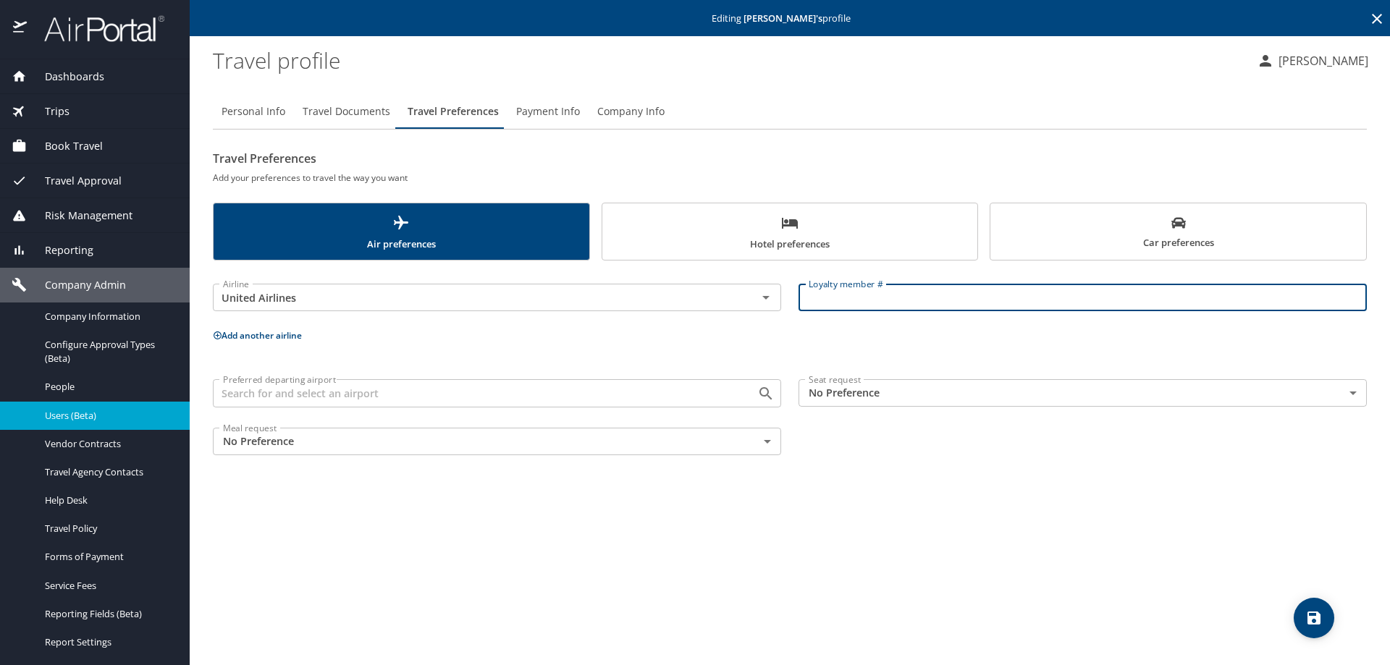
paste input "MBT87753"
type input "MBT87753"
click at [1319, 615] on icon "save" at bounding box center [1314, 618] width 13 height 13
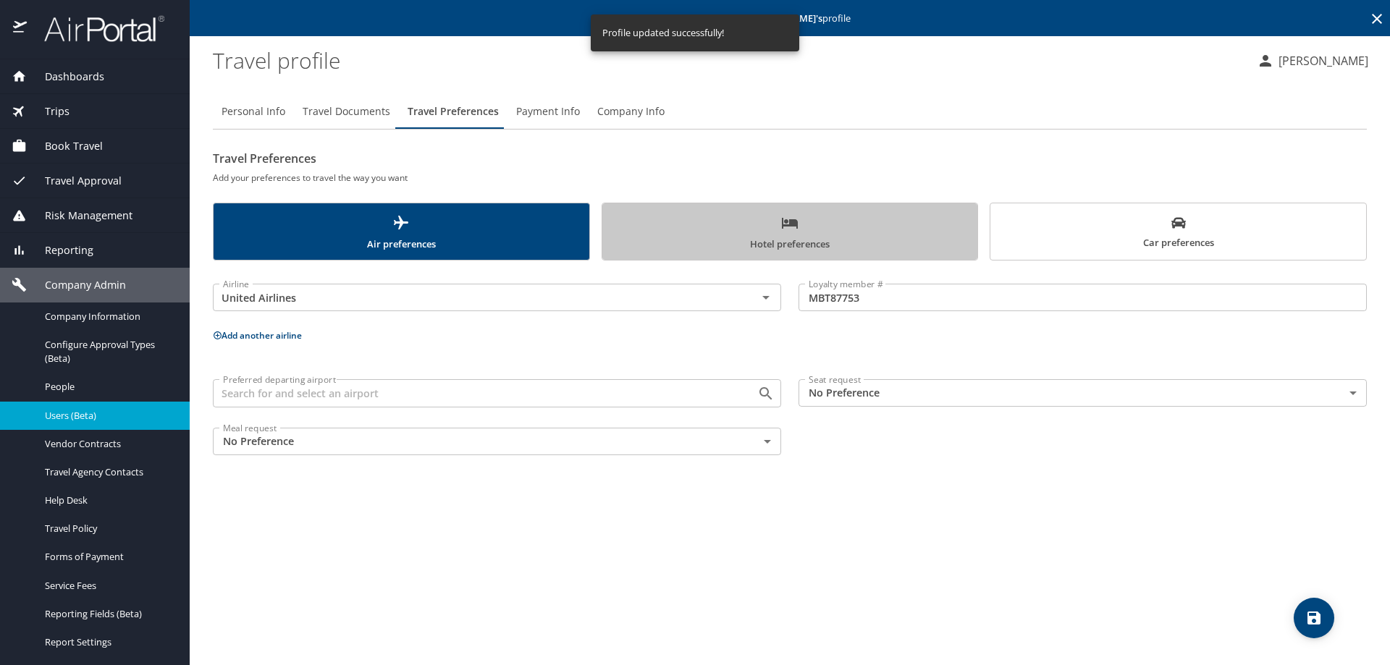
click at [743, 227] on span "Hotel preferences" at bounding box center [790, 233] width 358 height 38
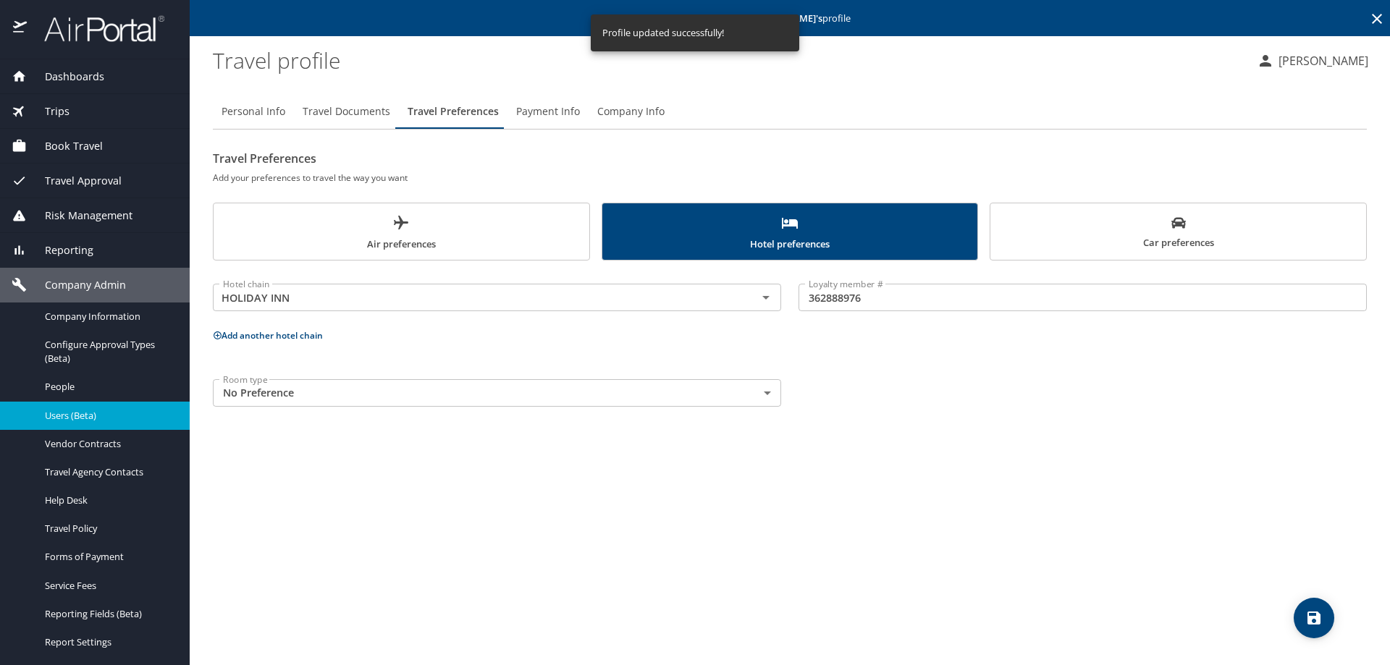
click at [524, 637] on div "Personal Info Travel Documents Travel Preferences Payment Info Company Info Tra…" at bounding box center [790, 374] width 1154 height 583
